Goal: Information Seeking & Learning: Learn about a topic

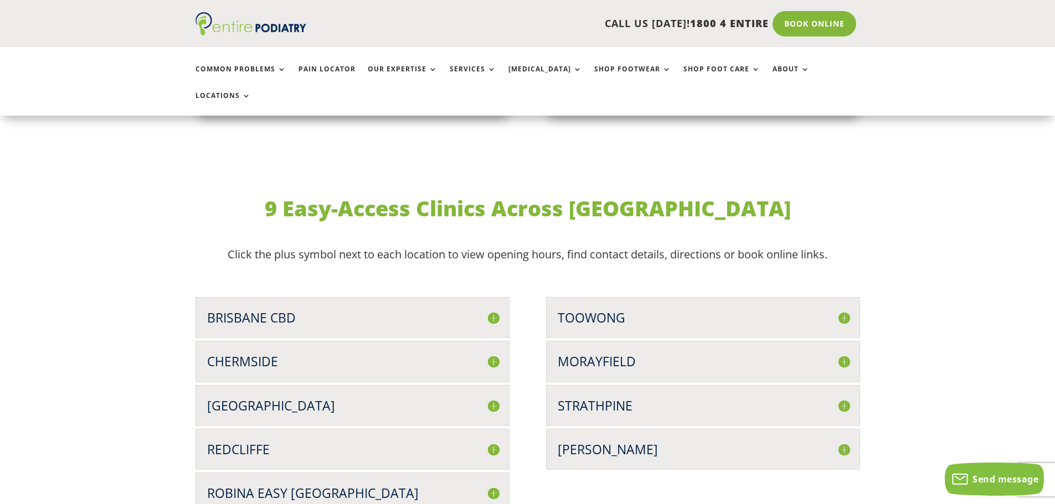
scroll to position [2790, 0]
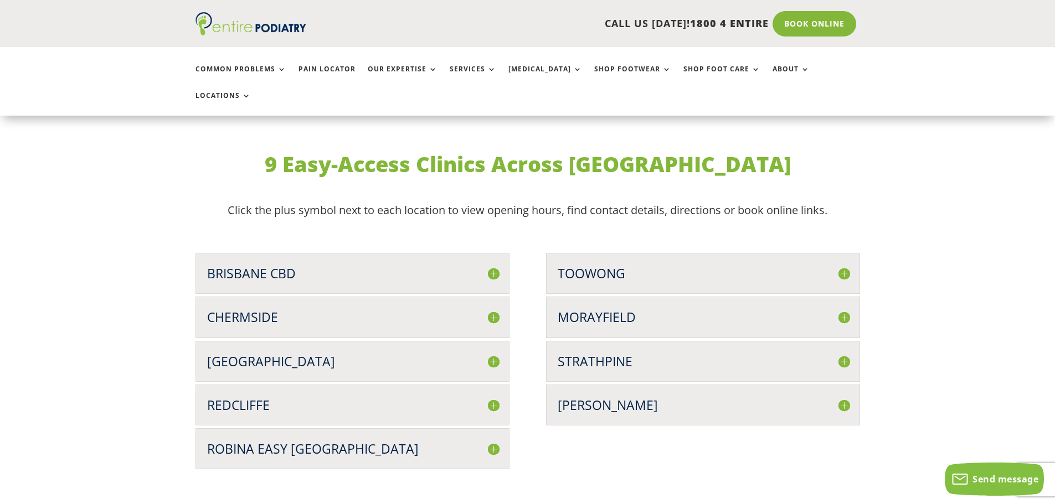
click at [304, 265] on h3 "Brisbane CBD" at bounding box center [352, 274] width 291 height 18
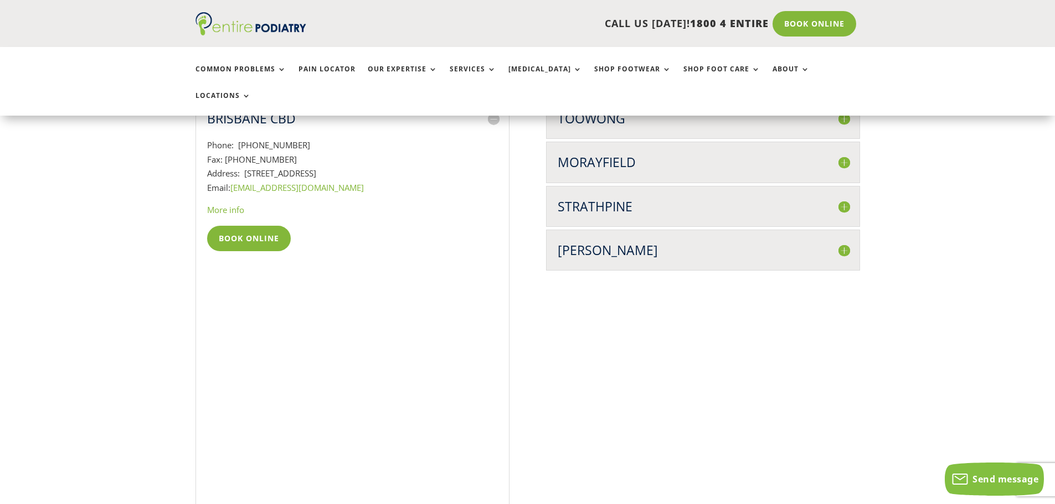
scroll to position [2945, 0]
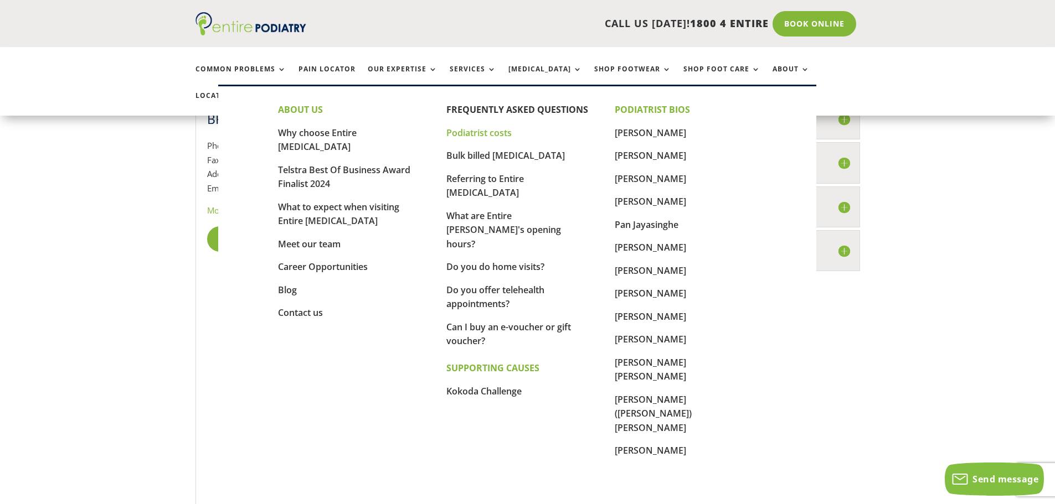
click at [483, 135] on link "Podiatrist costs" at bounding box center [478, 133] width 65 height 12
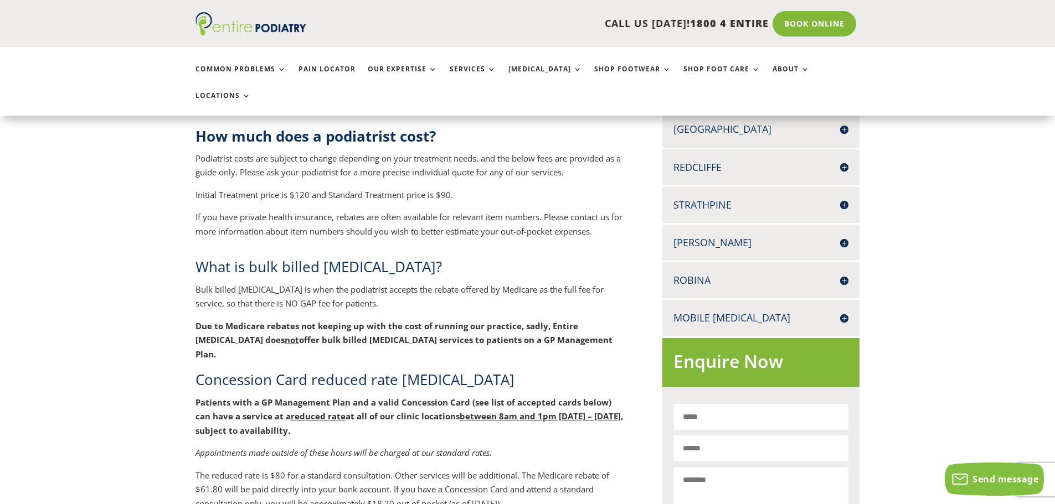
scroll to position [531, 0]
